Goal: Task Accomplishment & Management: Manage account settings

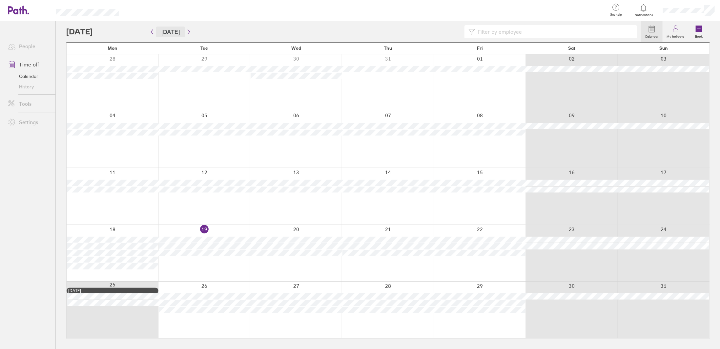
click at [167, 34] on button "[DATE]" at bounding box center [170, 32] width 29 height 11
click at [188, 32] on icon "button" at bounding box center [188, 31] width 5 height 5
